Goal: Task Accomplishment & Management: Use online tool/utility

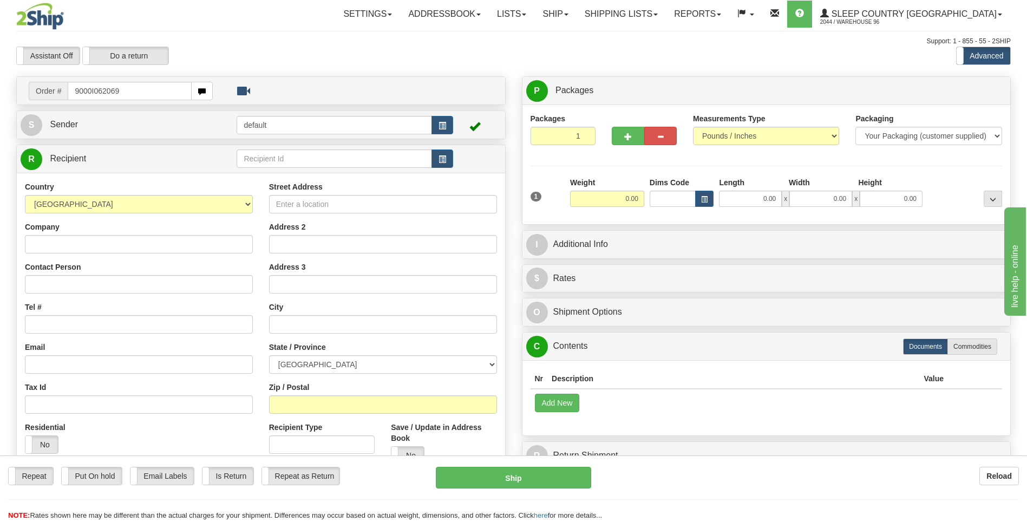
type input "9000I062069"
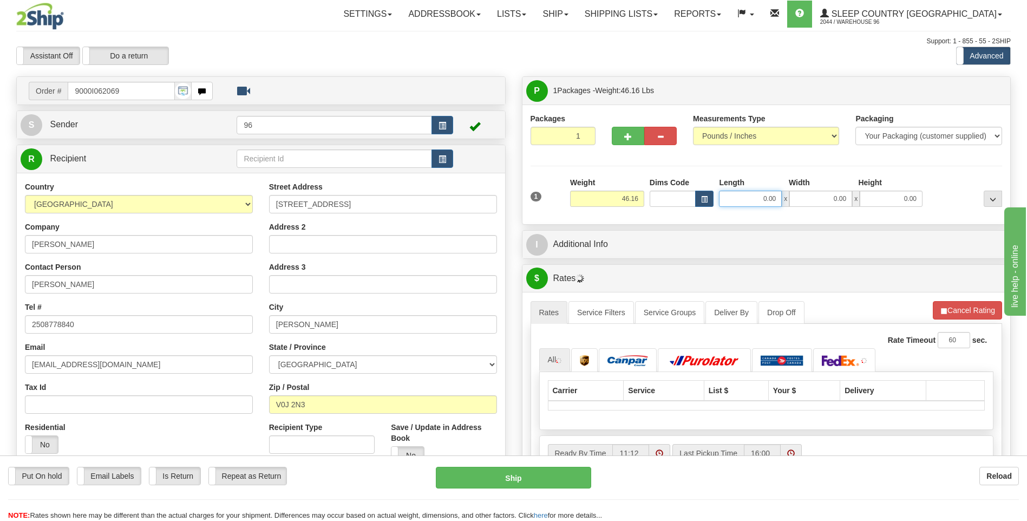
click at [776, 198] on input "0.00" at bounding box center [750, 199] width 63 height 16
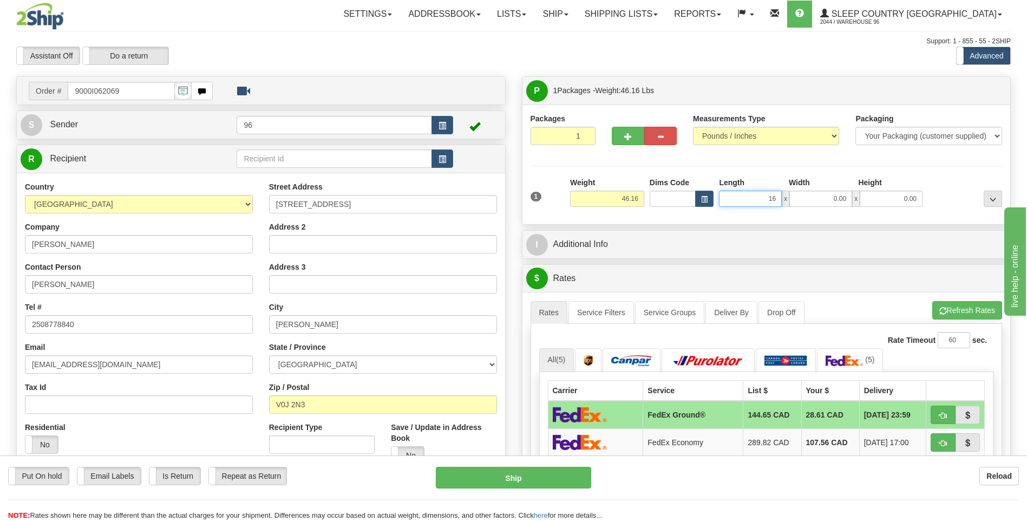
type input "16.00"
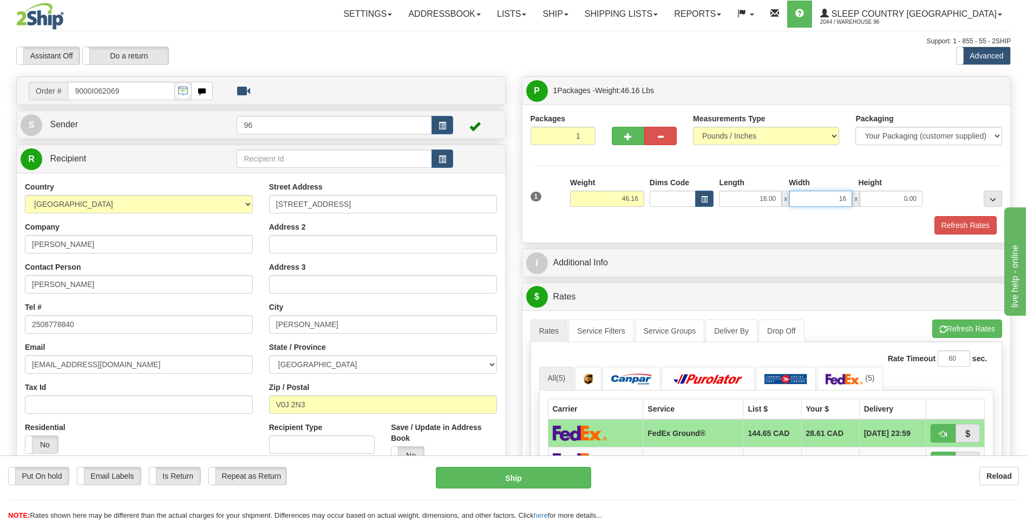
type input "16.00"
type input "43.00"
click at [962, 220] on button "Refresh Rates" at bounding box center [966, 225] width 62 height 18
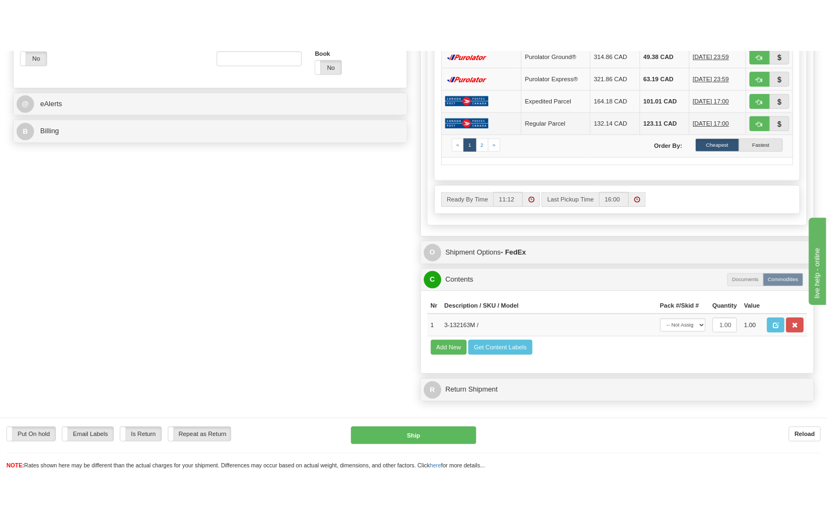
scroll to position [487, 0]
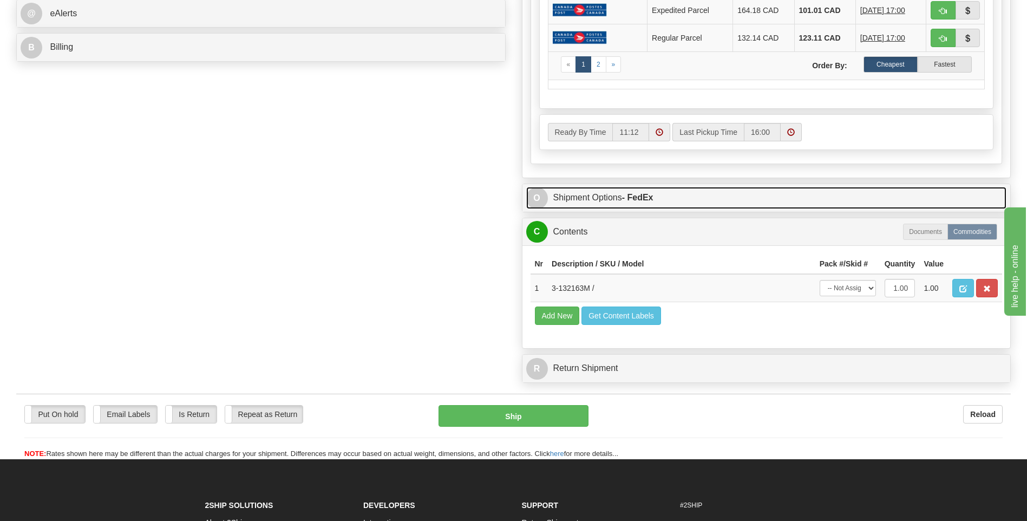
click at [646, 198] on strong "- FedEx" at bounding box center [637, 197] width 31 height 9
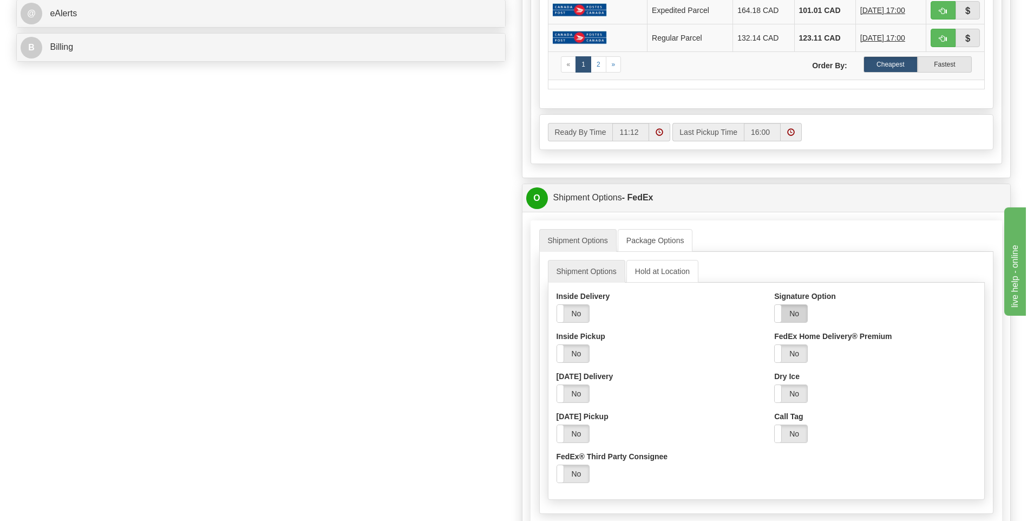
click at [800, 316] on label "No" at bounding box center [791, 313] width 32 height 17
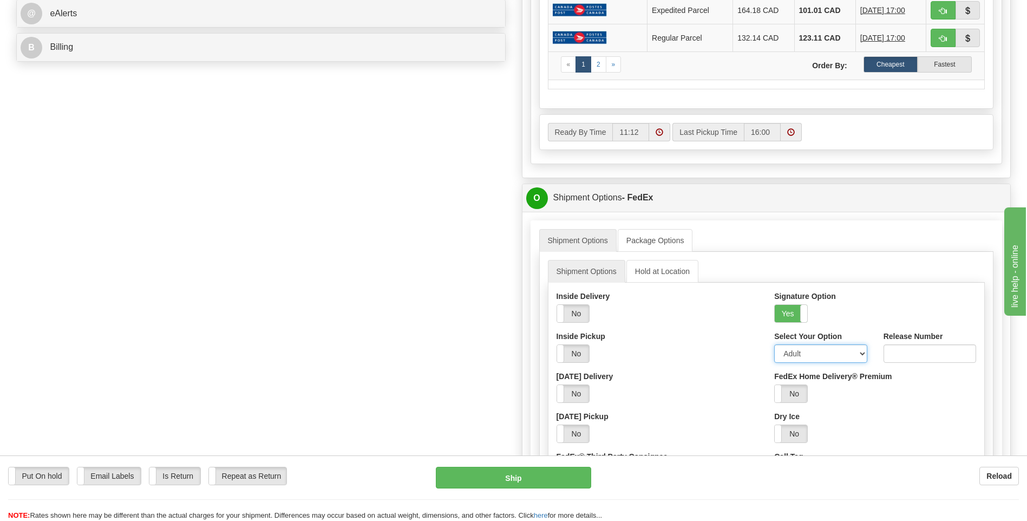
click at [804, 354] on select "Adult Direct Indirect No Signature Required Service Default" at bounding box center [821, 353] width 93 height 18
select select "2"
click at [775, 344] on select "Adult Direct Indirect No Signature Required Service Default" at bounding box center [821, 353] width 93 height 18
click at [545, 478] on button "Ship" at bounding box center [513, 478] width 155 height 22
type input "92"
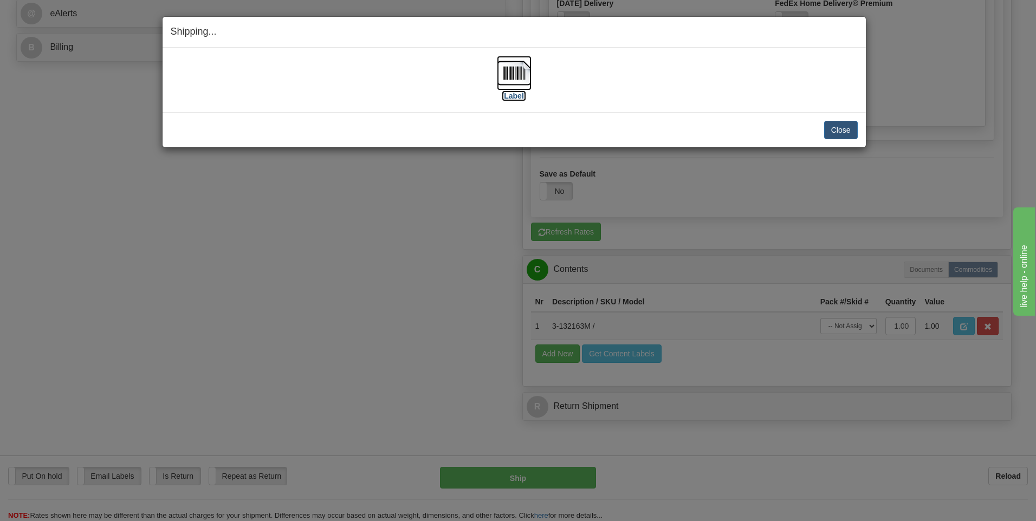
click at [525, 79] on img at bounding box center [514, 73] width 35 height 35
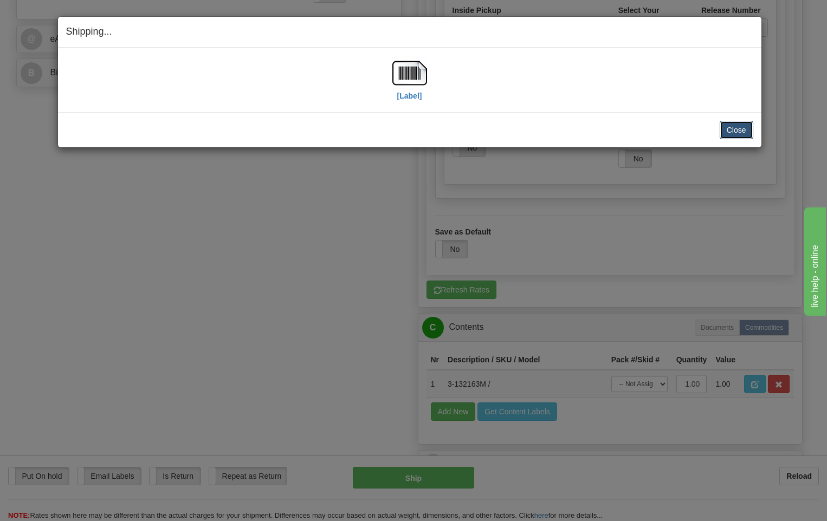
click at [743, 133] on button "Close" at bounding box center [736, 130] width 34 height 18
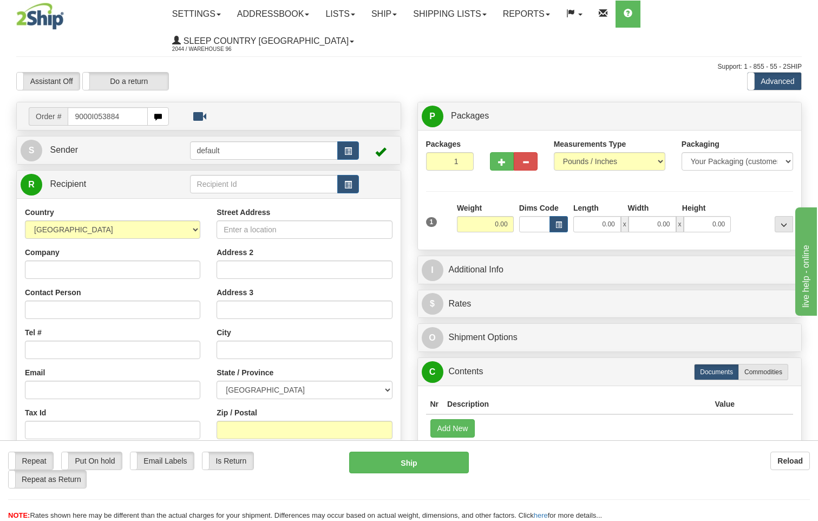
type input "9000I053884"
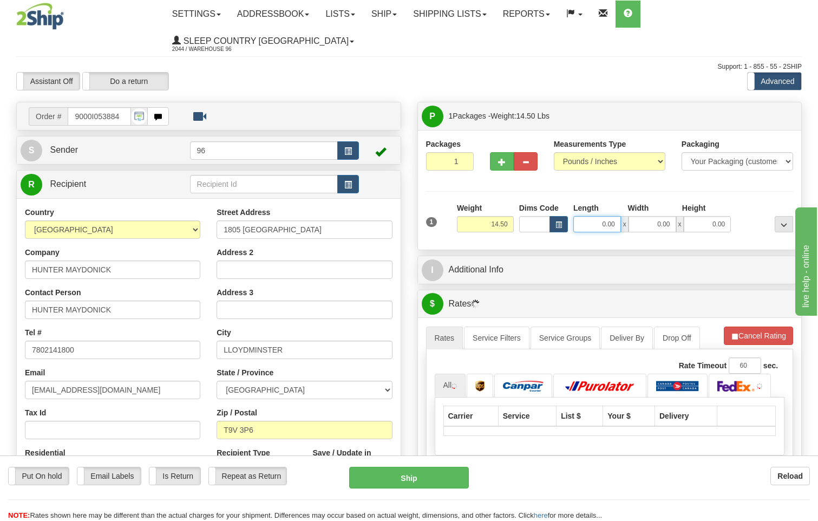
click at [613, 216] on input "0.00" at bounding box center [598, 224] width 48 height 16
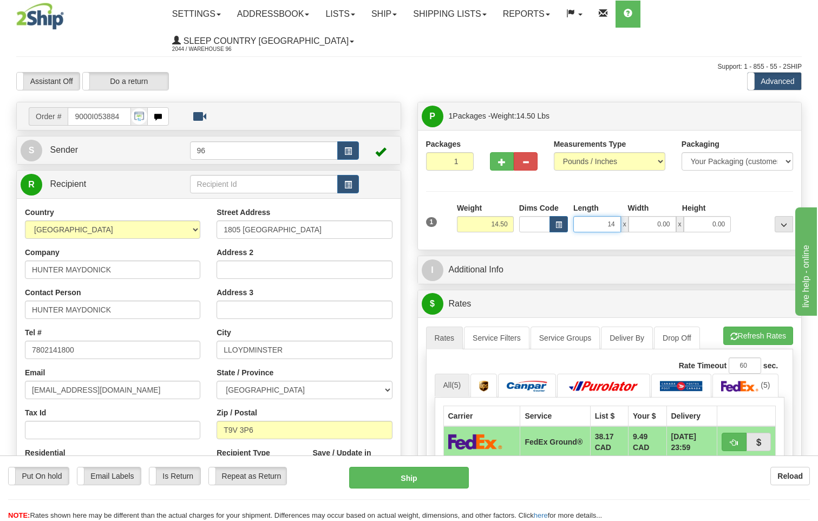
type input "14.00"
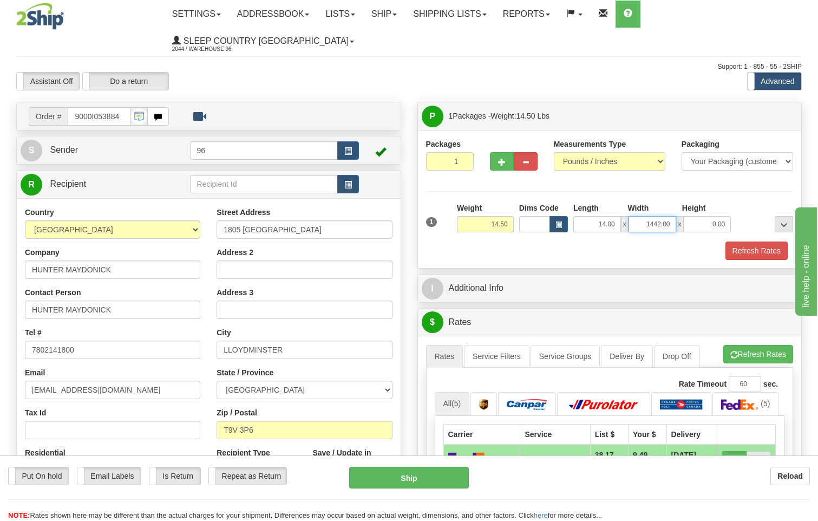
click at [660, 216] on input "1442.00" at bounding box center [653, 224] width 48 height 16
type input "14.00"
type input "42.00"
click at [762, 242] on button "Refresh Rates" at bounding box center [757, 251] width 62 height 18
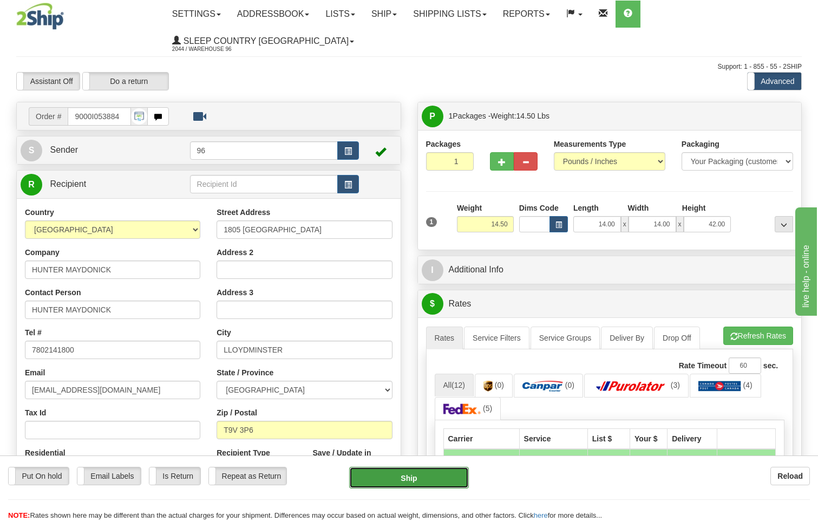
click at [439, 476] on button "Ship" at bounding box center [409, 478] width 120 height 22
type input "92"
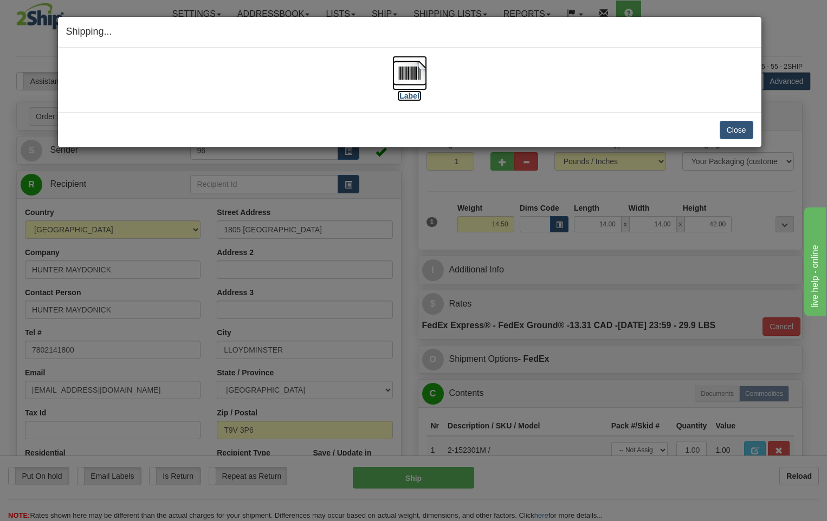
click at [408, 71] on img at bounding box center [409, 73] width 35 height 35
click at [745, 133] on button "Close" at bounding box center [736, 130] width 34 height 18
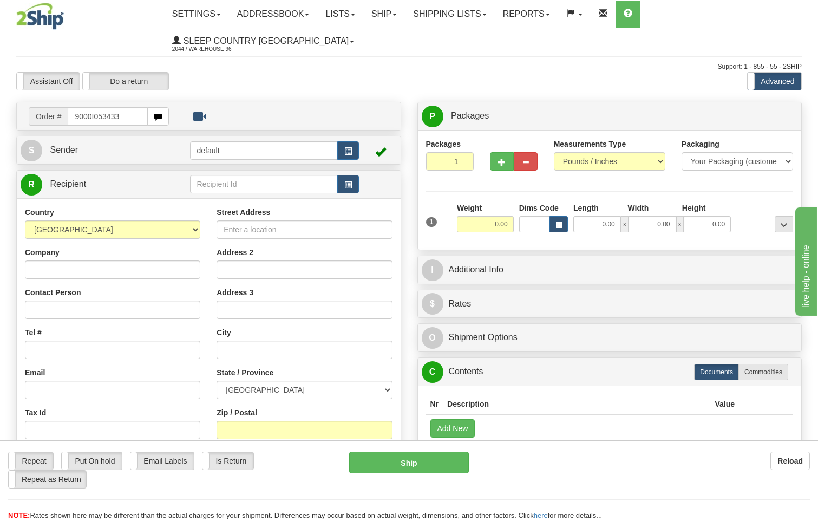
type input "9000I053433"
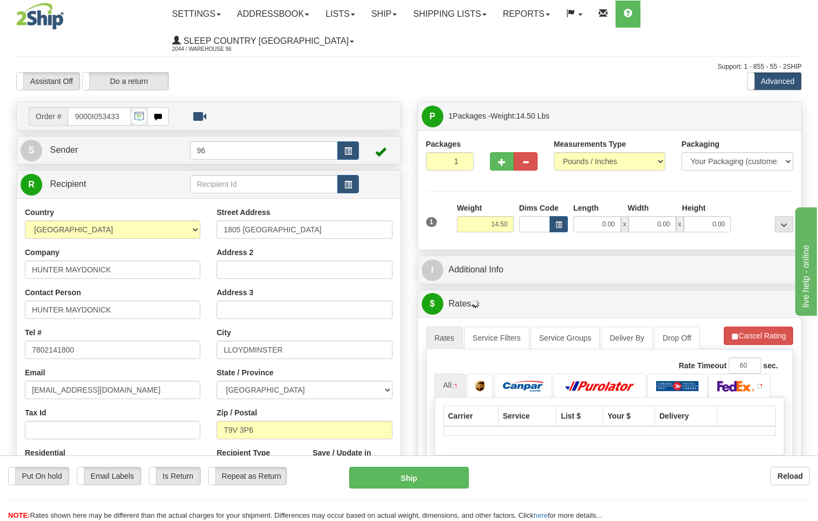
click at [621, 216] on span "x" at bounding box center [625, 224] width 8 height 16
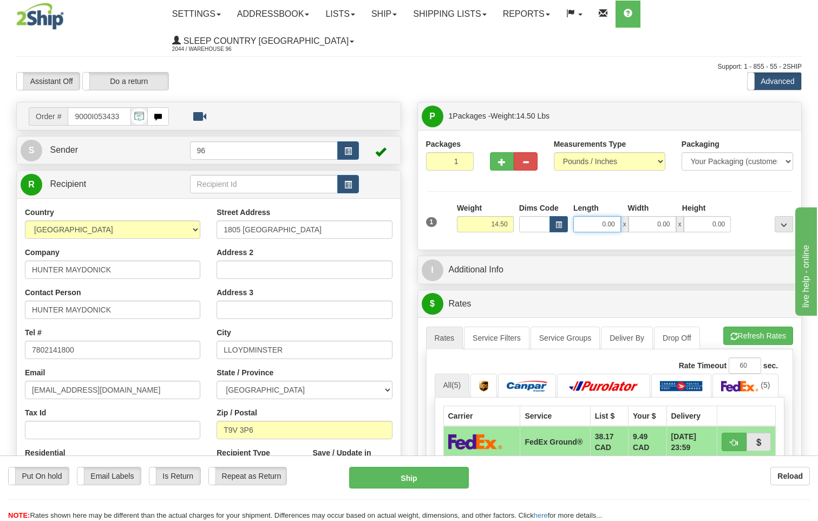
click at [620, 216] on input "0.00" at bounding box center [598, 224] width 48 height 16
type input "14.00"
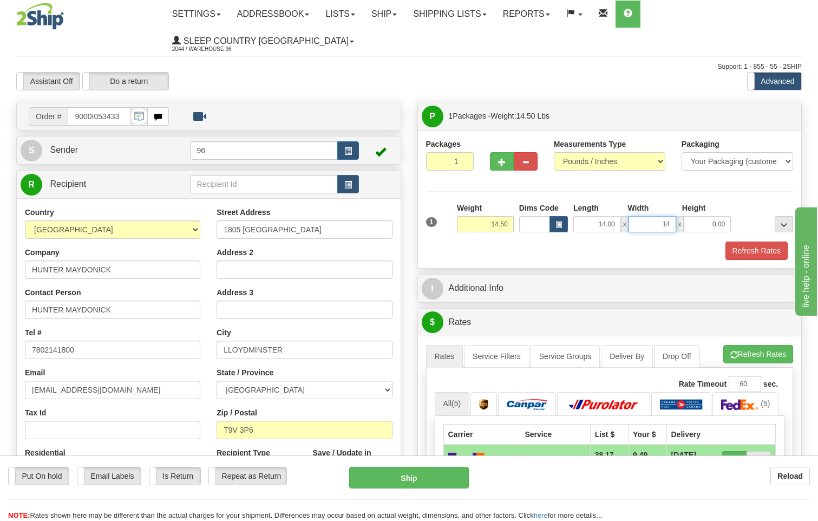
type input "14.00"
type input "42.00"
click at [756, 242] on button "Refresh Rates" at bounding box center [757, 251] width 62 height 18
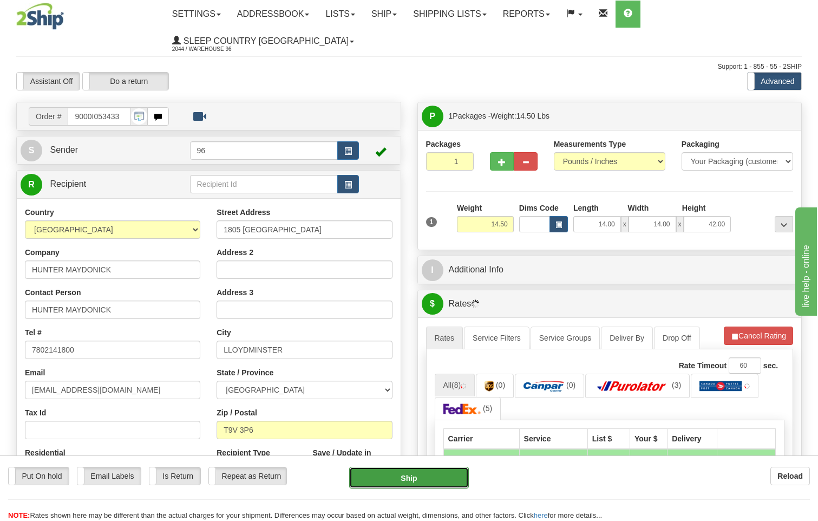
click at [415, 476] on button "Ship" at bounding box center [409, 478] width 120 height 22
type input "92"
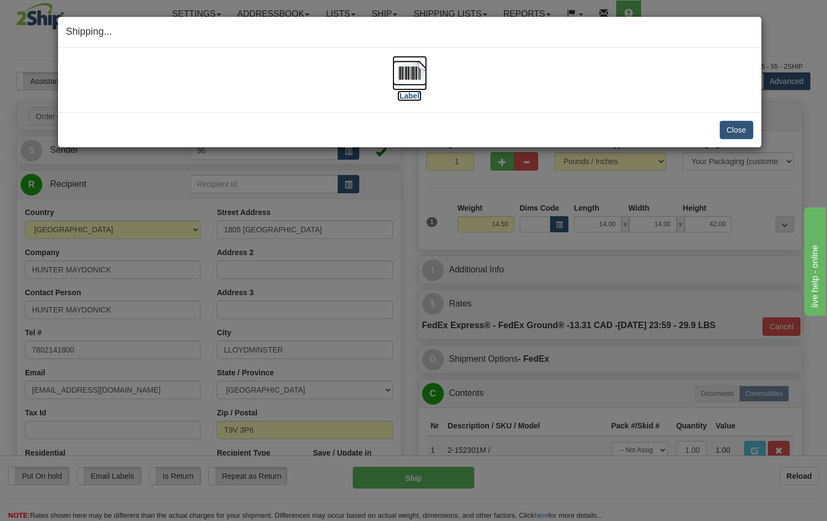
click at [416, 73] on img at bounding box center [409, 73] width 35 height 35
click at [739, 132] on button "Close" at bounding box center [736, 130] width 34 height 18
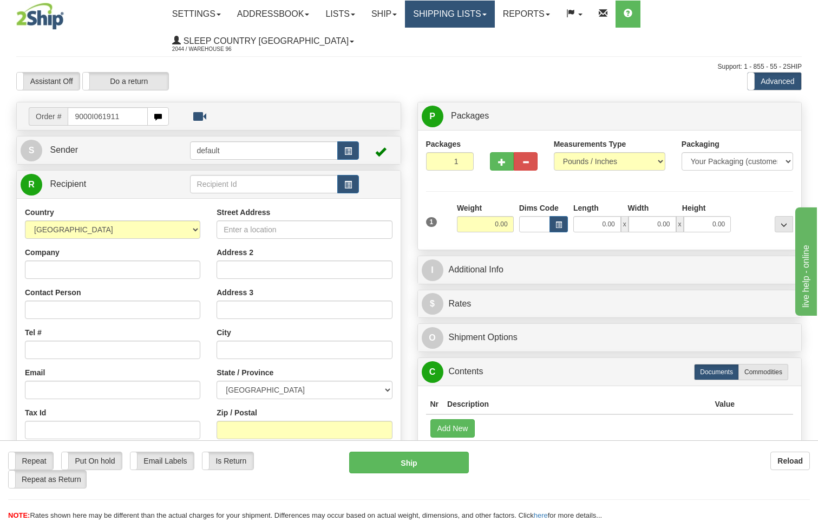
type input "9000I061911"
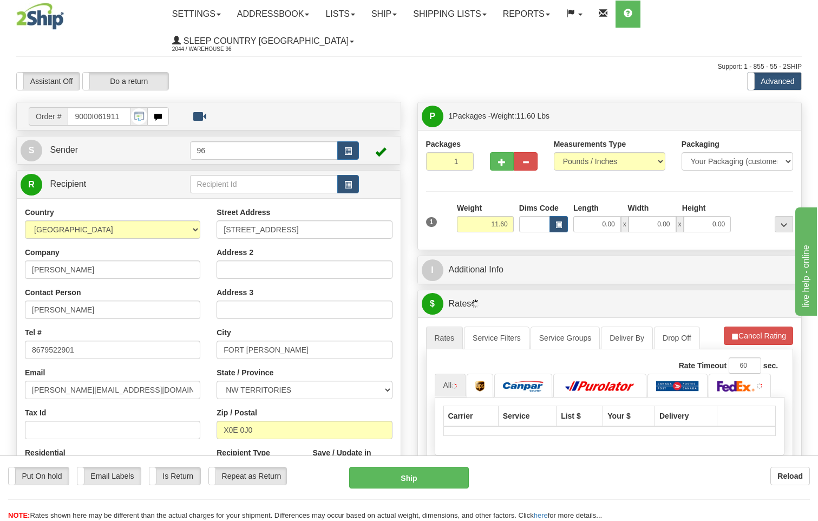
click at [621, 216] on span "x" at bounding box center [625, 224] width 8 height 16
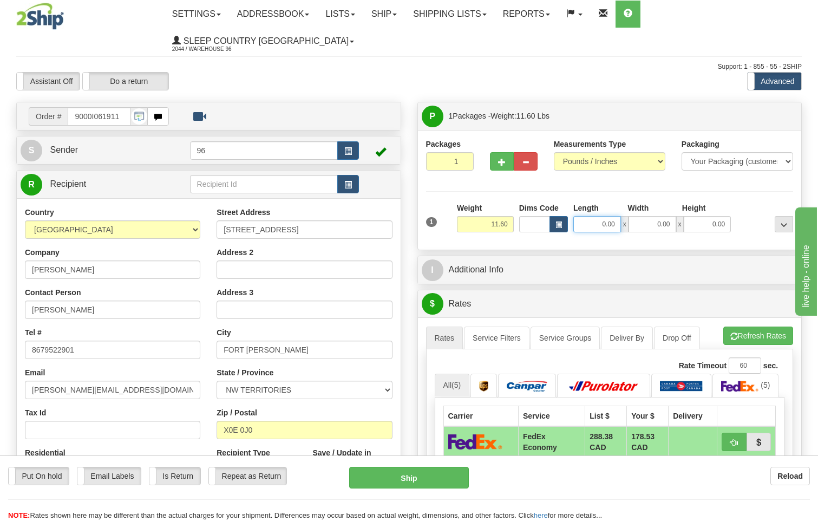
click at [615, 216] on input "0.00" at bounding box center [598, 224] width 48 height 16
type input "33.00"
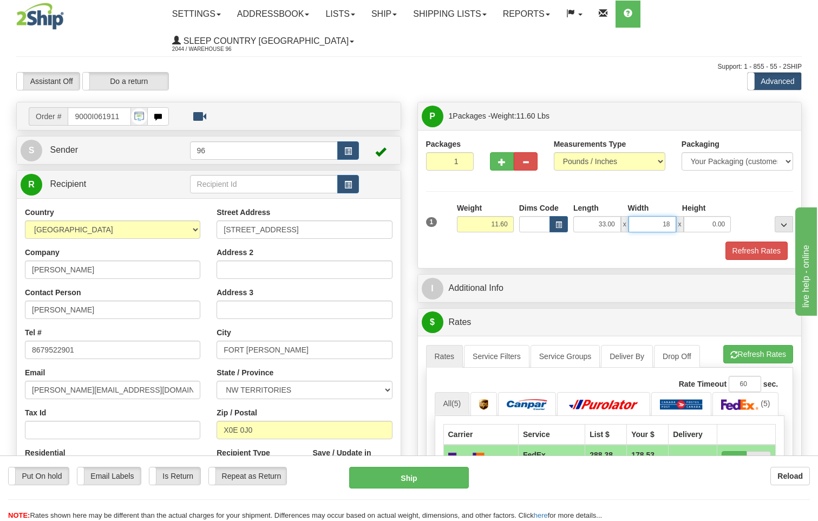
type input "18.00"
type input "12.00"
click at [759, 242] on button "Refresh Rates" at bounding box center [757, 251] width 62 height 18
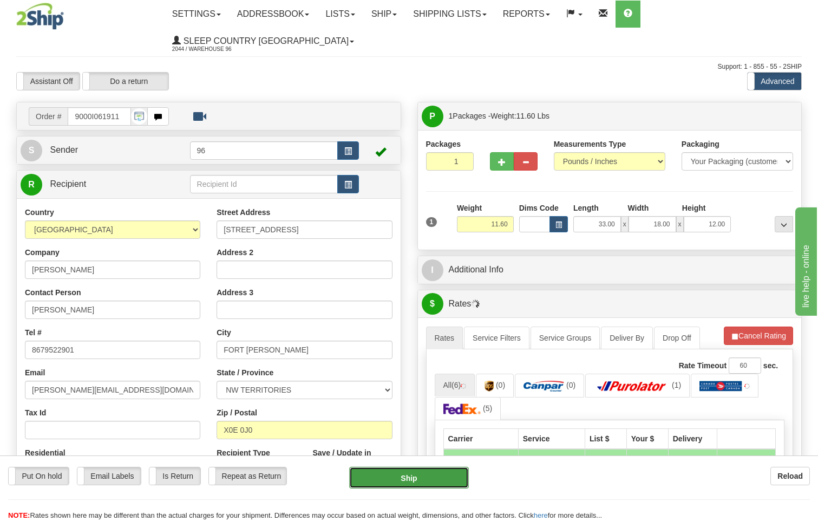
click at [424, 483] on button "Ship" at bounding box center [409, 478] width 120 height 22
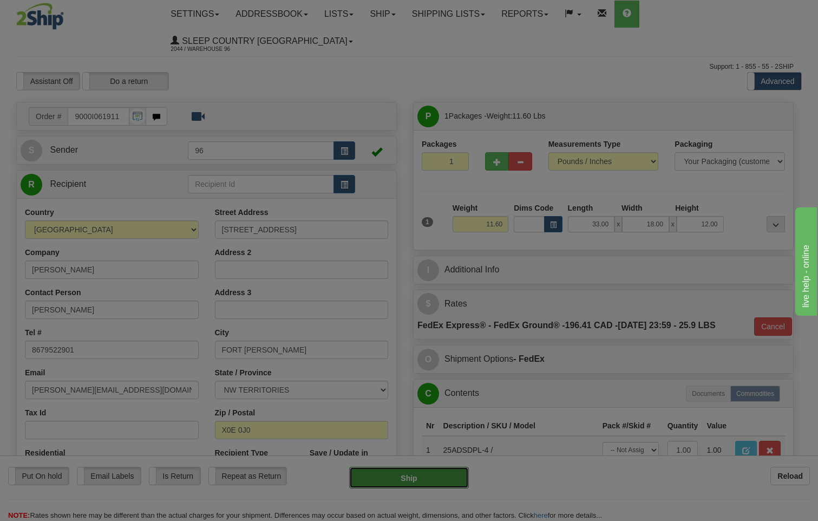
type input "92"
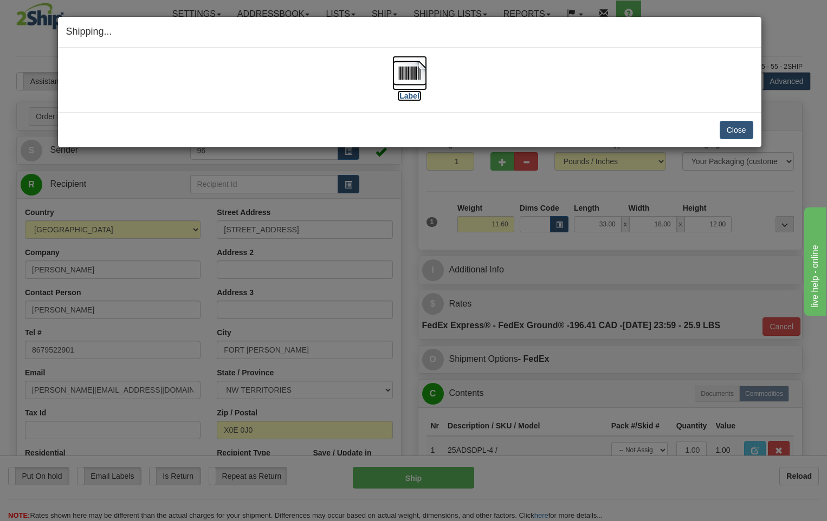
click at [413, 77] on img at bounding box center [409, 73] width 35 height 35
click at [741, 125] on button "Close" at bounding box center [736, 130] width 34 height 18
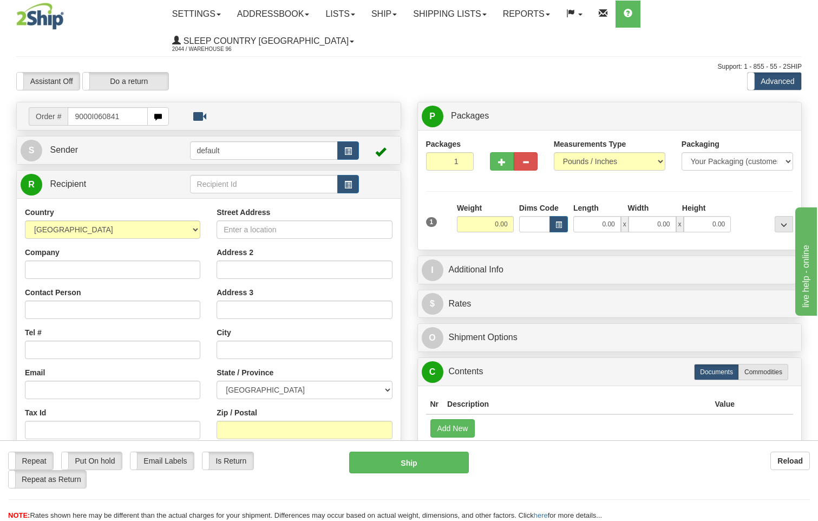
type input "9000I060841"
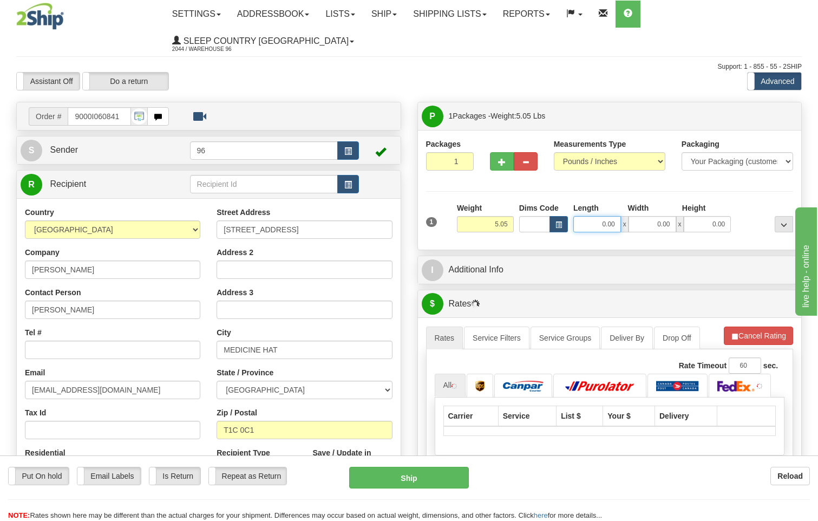
click at [615, 216] on input "0.00" at bounding box center [598, 224] width 48 height 16
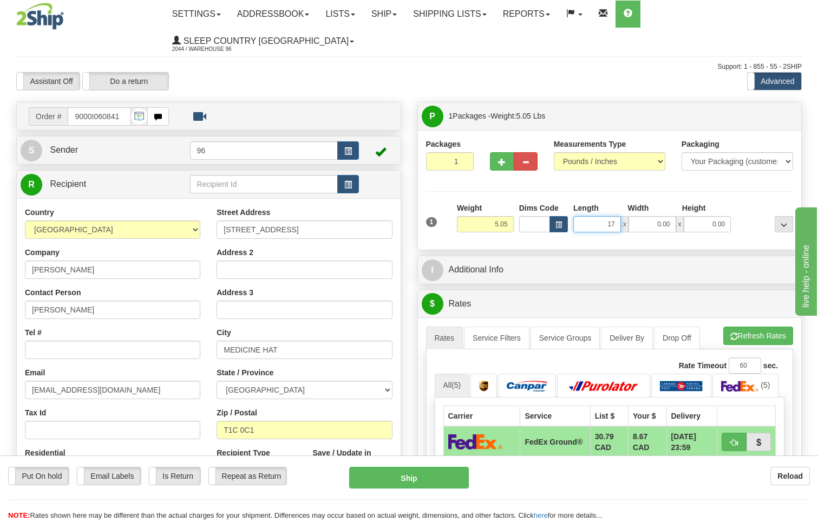
type input "17.00"
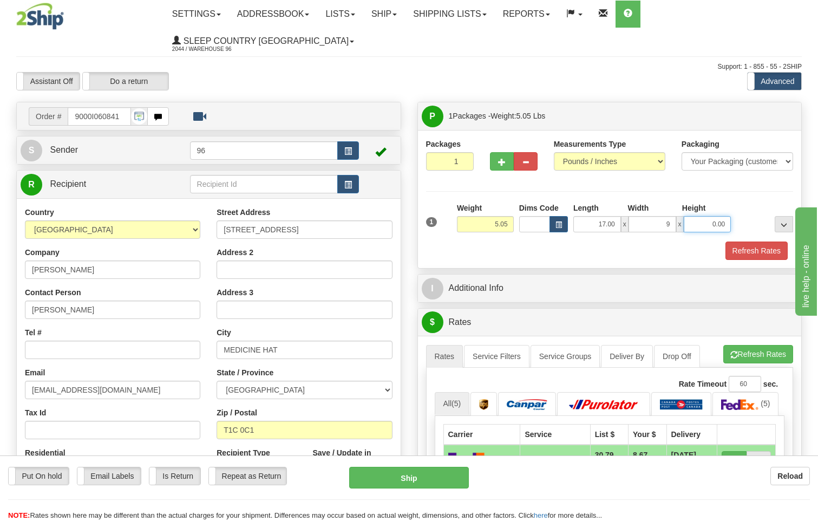
type input "9.00"
click at [756, 242] on button "Refresh Rates" at bounding box center [757, 251] width 62 height 18
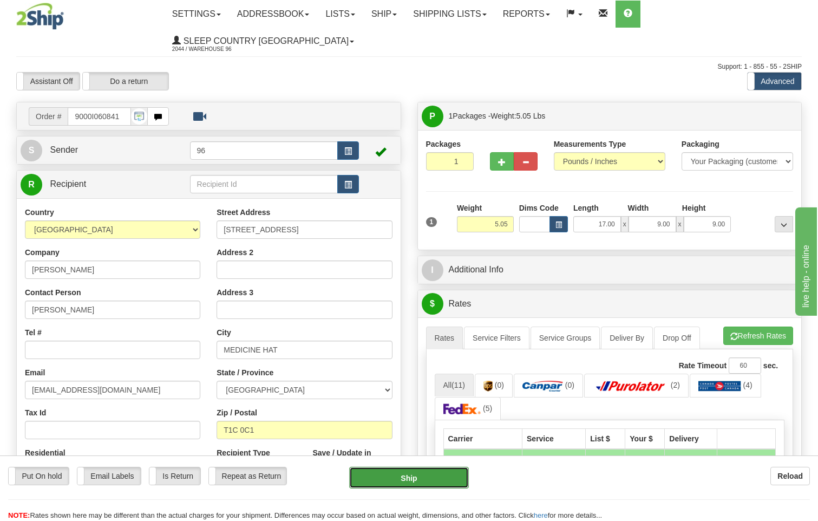
click at [419, 480] on button "Ship" at bounding box center [409, 478] width 120 height 22
type input "92"
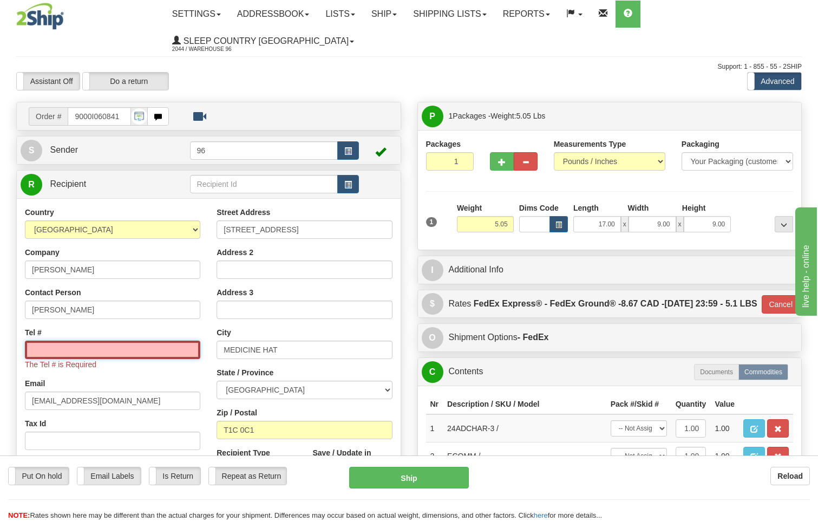
click at [69, 341] on input "Tel #" at bounding box center [112, 350] width 175 height 18
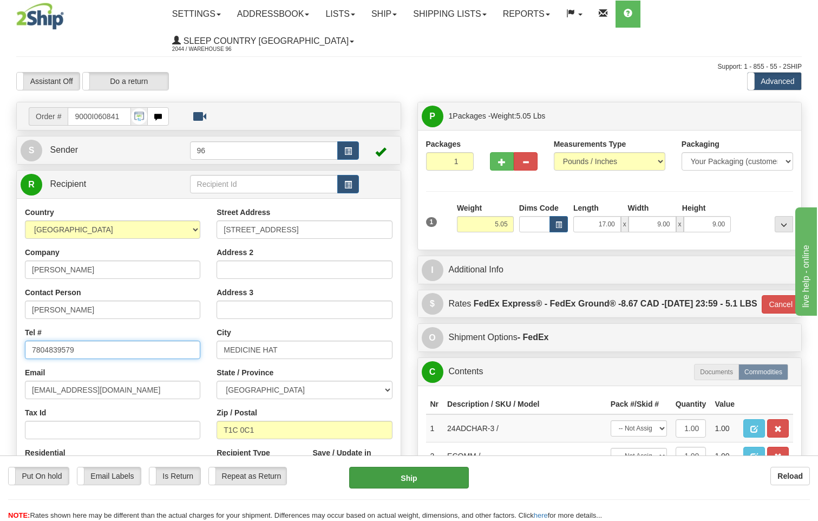
type input "7804839579"
click at [405, 478] on button "Ship" at bounding box center [409, 478] width 120 height 22
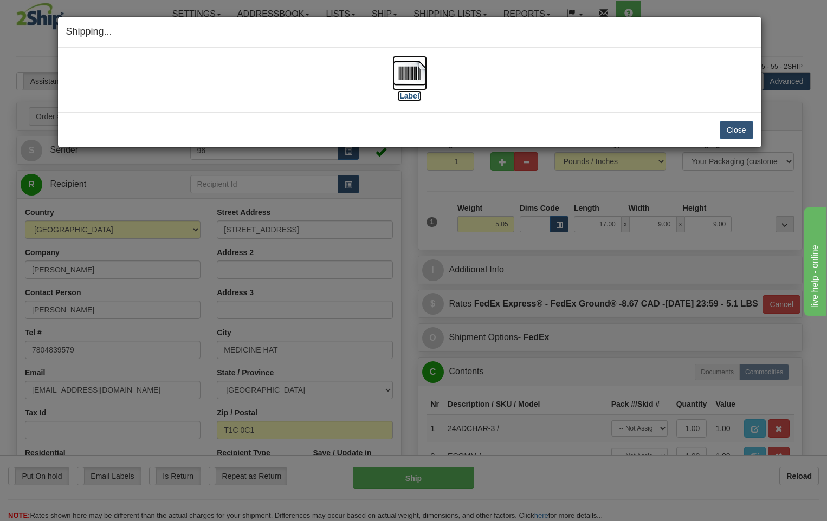
click at [414, 73] on img at bounding box center [409, 73] width 35 height 35
click at [736, 132] on button "Close" at bounding box center [736, 130] width 34 height 18
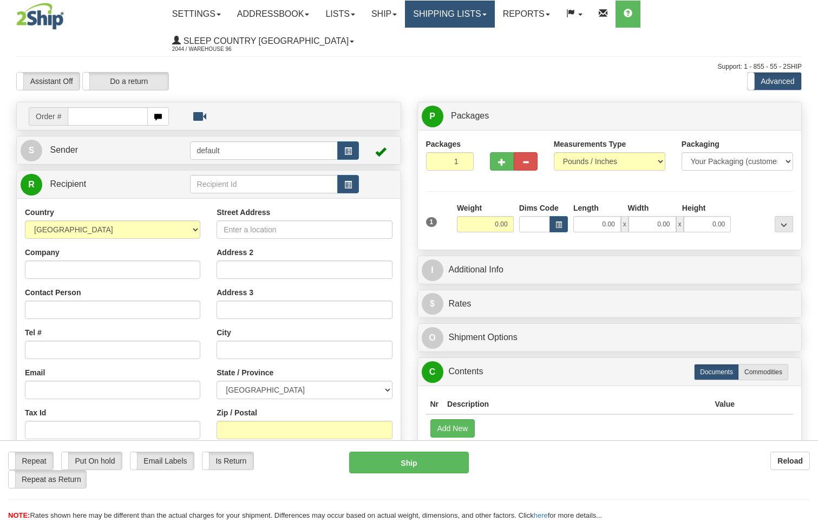
click at [455, 13] on link "Shipping lists" at bounding box center [449, 14] width 89 height 27
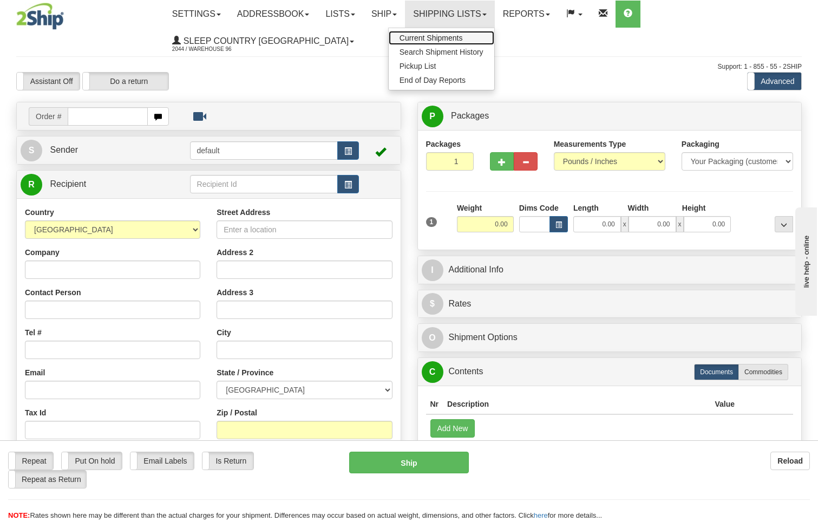
click at [458, 37] on span "Current Shipments" at bounding box center [431, 38] width 63 height 9
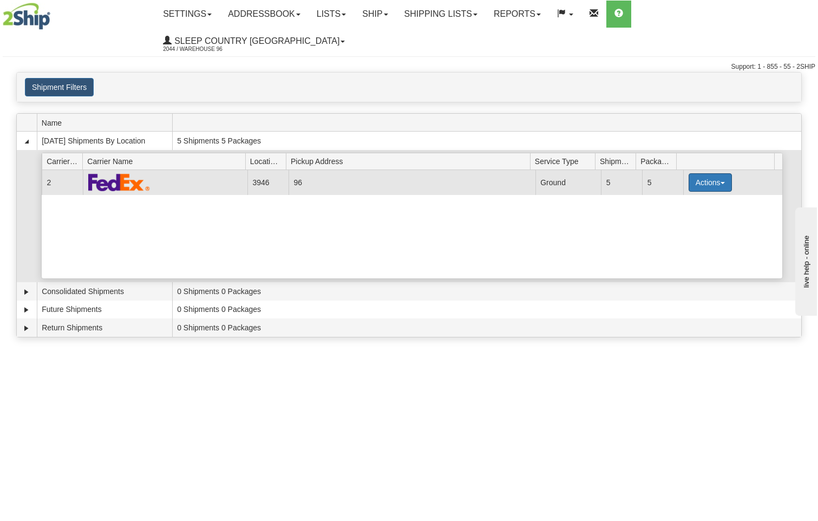
click at [708, 173] on button "Actions" at bounding box center [710, 182] width 43 height 18
click at [675, 213] on span "Close" at bounding box center [668, 217] width 25 height 8
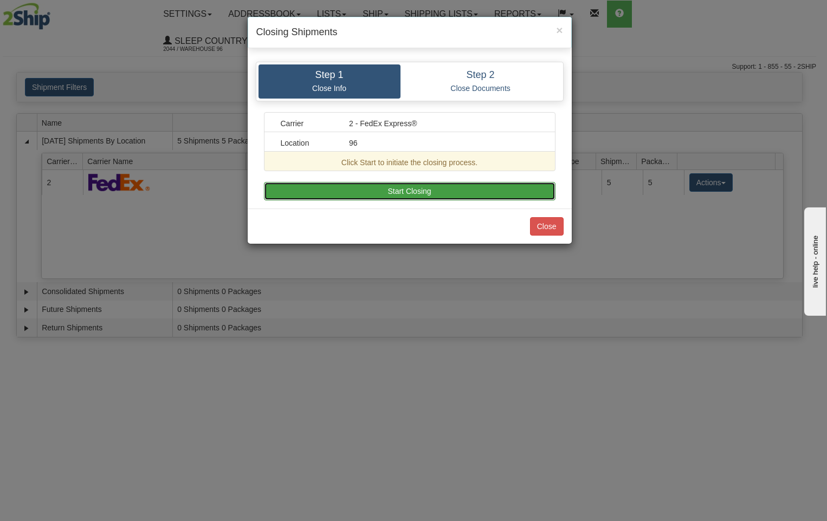
click at [384, 187] on button "Start Closing" at bounding box center [409, 191] width 291 height 18
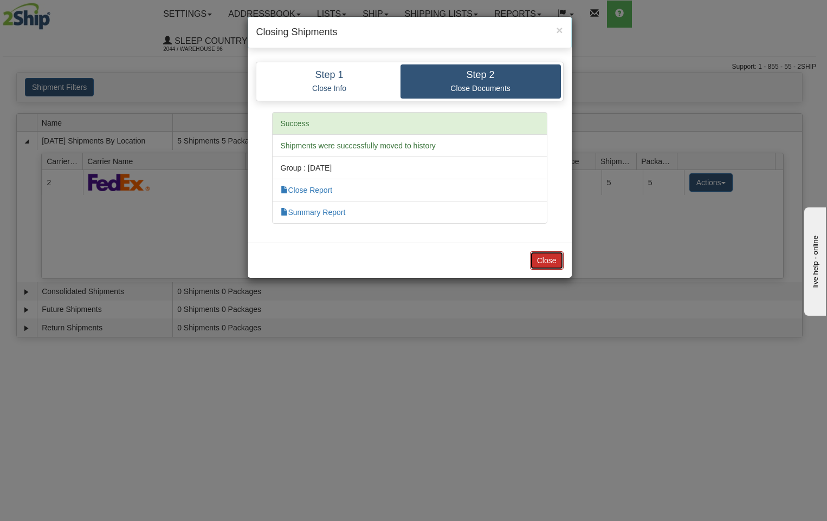
click at [544, 267] on button "Close" at bounding box center [547, 260] width 34 height 18
